Goal: Information Seeking & Learning: Compare options

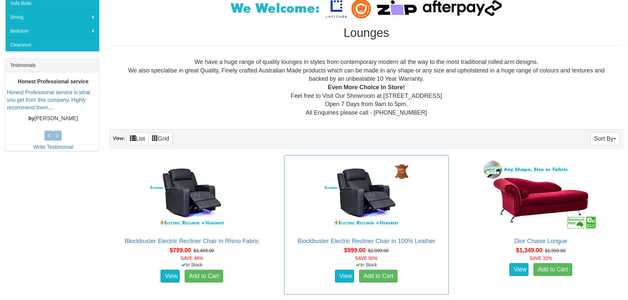
scroll to position [362, 0]
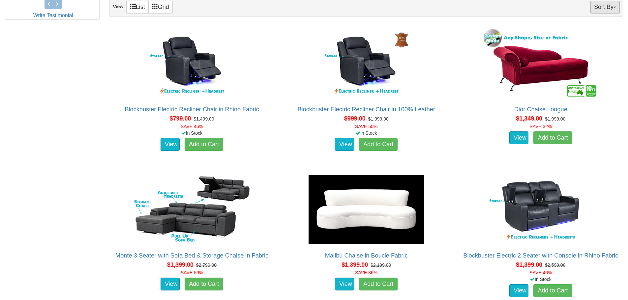
click at [605, 9] on button "Sort By" at bounding box center [604, 7] width 29 height 13
click at [591, 29] on link "Price+" at bounding box center [593, 29] width 52 height 9
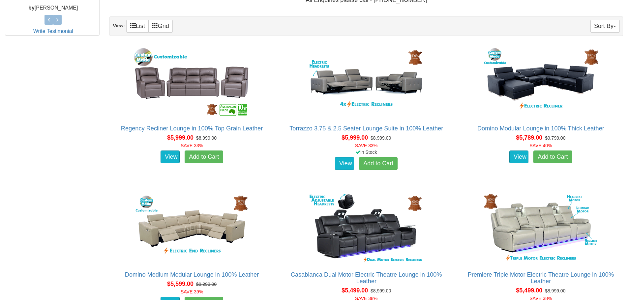
scroll to position [264, 0]
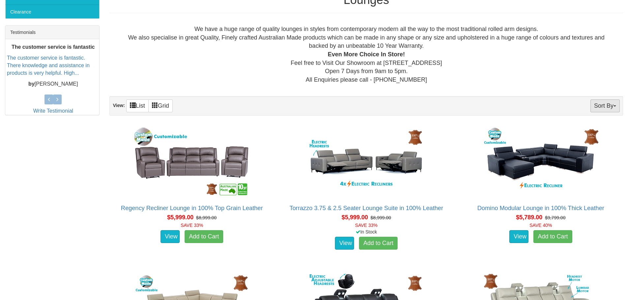
click at [609, 106] on button "Sort By" at bounding box center [604, 106] width 29 height 13
click at [584, 126] on link "Price-" at bounding box center [593, 128] width 52 height 9
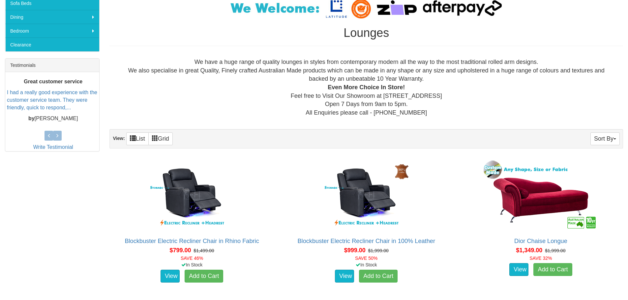
scroll to position [297, 0]
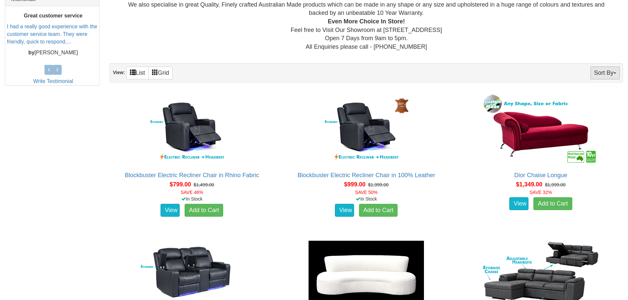
click at [602, 72] on button "Sort By" at bounding box center [604, 73] width 29 height 13
click at [590, 93] on link "Price+" at bounding box center [593, 95] width 52 height 9
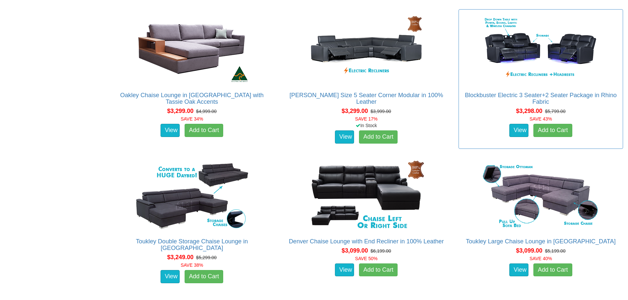
scroll to position [2900, 0]
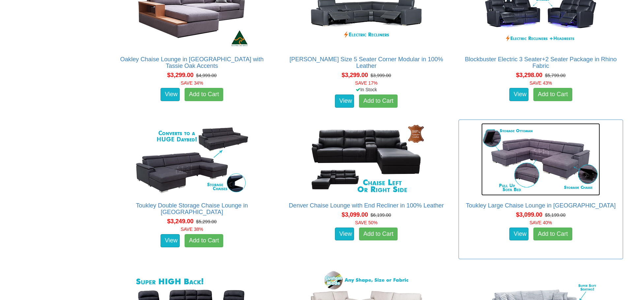
click at [536, 173] on img at bounding box center [540, 159] width 119 height 72
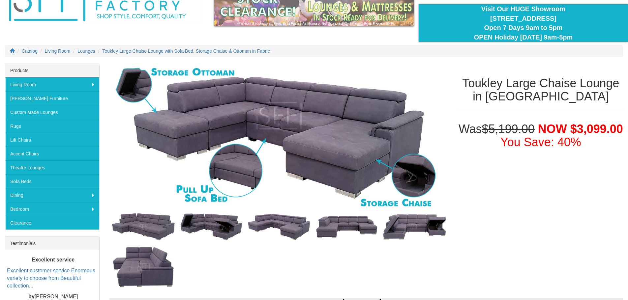
scroll to position [66, 0]
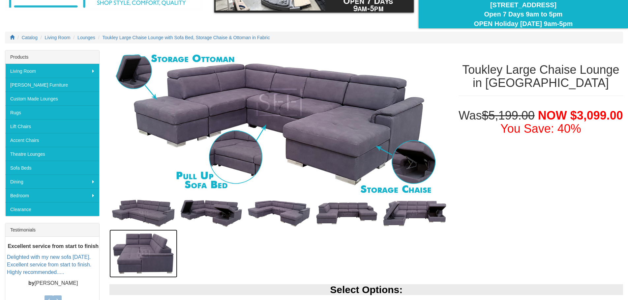
click at [139, 255] on img at bounding box center [143, 254] width 68 height 48
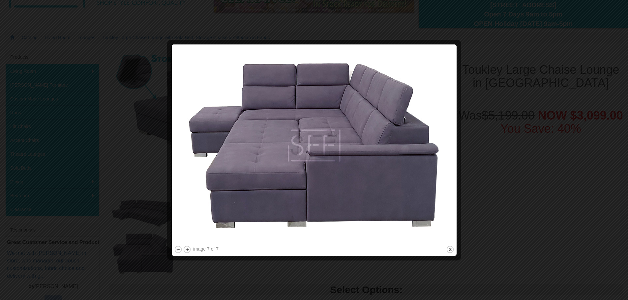
click at [500, 216] on div at bounding box center [314, 150] width 628 height 300
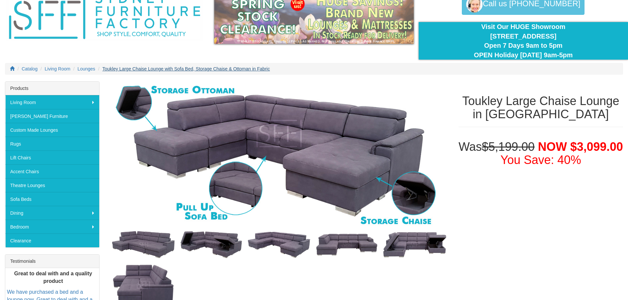
scroll to position [0, 0]
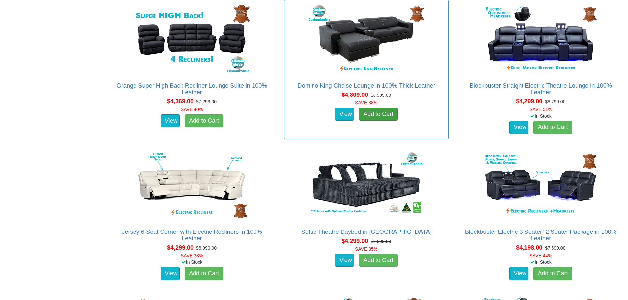
scroll to position [1202, 0]
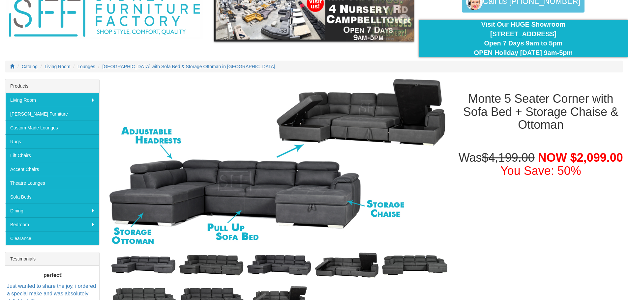
scroll to position [33, 0]
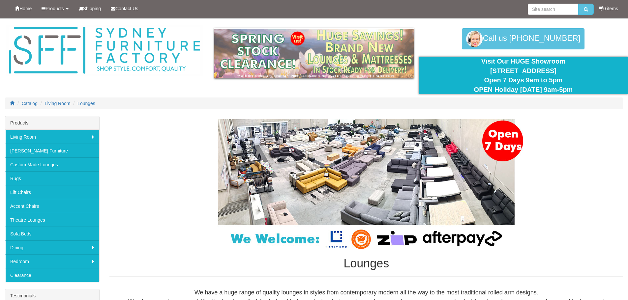
scroll to position [297, 0]
